Goal: Task Accomplishment & Management: Use online tool/utility

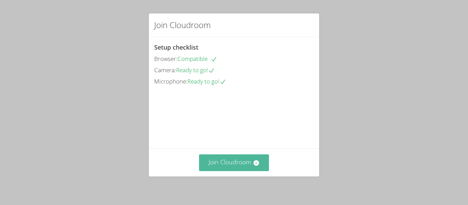
click at [226, 162] on button "Join Cloudroom" at bounding box center [234, 162] width 70 height 17
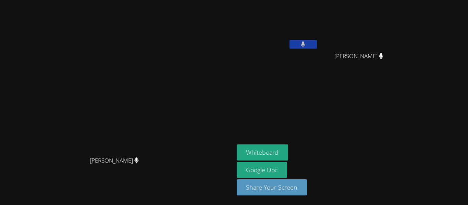
click at [168, 153] on video at bounding box center [116, 89] width 103 height 128
click at [288, 153] on button "Whiteboard" at bounding box center [263, 152] width 52 height 16
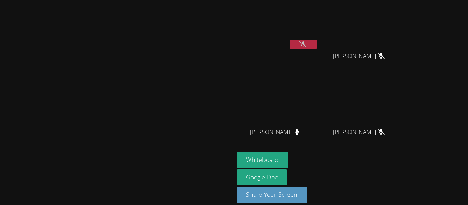
click at [231, 3] on div "[PERSON_NAME]" at bounding box center [117, 106] width 228 height 207
click at [317, 43] on button at bounding box center [302, 44] width 27 height 9
click at [168, 70] on video at bounding box center [116, 92] width 103 height 128
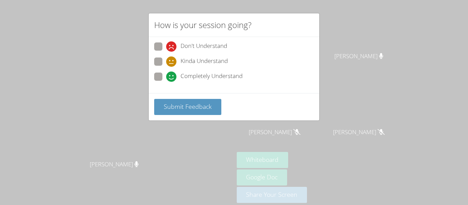
click at [166, 82] on span at bounding box center [166, 82] width 0 height 0
click at [166, 74] on input "Completely Understand" at bounding box center [169, 76] width 6 height 6
radio input "true"
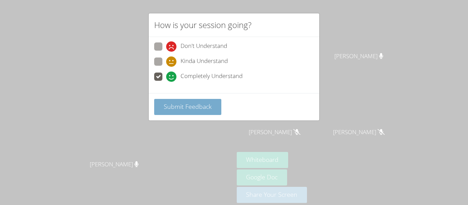
click at [173, 105] on span "Submit Feedback" at bounding box center [188, 106] width 48 height 8
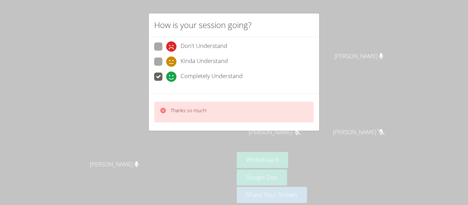
click at [178, 113] on p "Thanks so much!" at bounding box center [189, 110] width 36 height 7
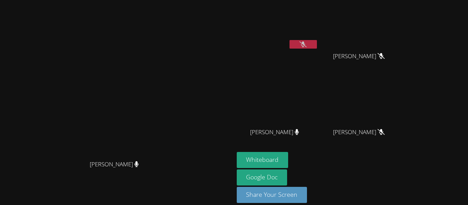
click at [385, 56] on icon at bounding box center [380, 56] width 7 height 6
click at [317, 43] on button at bounding box center [302, 44] width 27 height 9
click at [317, 41] on button at bounding box center [302, 44] width 27 height 9
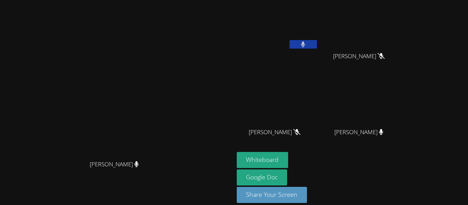
click at [317, 45] on button at bounding box center [302, 44] width 27 height 9
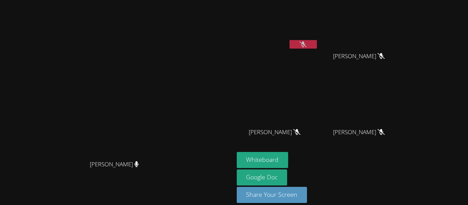
click at [318, 33] on video at bounding box center [277, 26] width 81 height 46
click at [317, 42] on button at bounding box center [302, 44] width 27 height 9
